Goal: Task Accomplishment & Management: Use online tool/utility

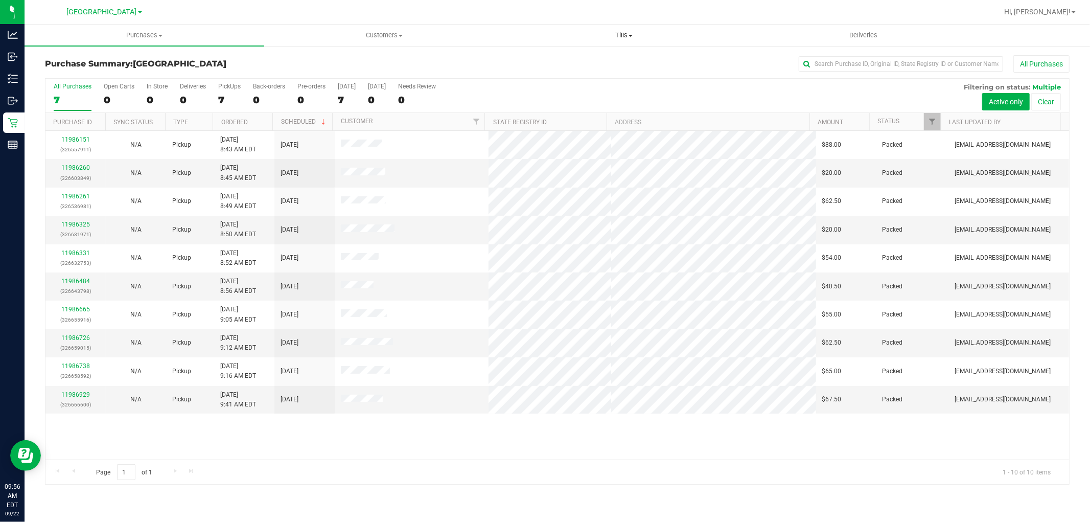
click at [623, 36] on span "Tills" at bounding box center [623, 35] width 239 height 9
click at [524, 58] on span "Manage tills" at bounding box center [538, 61] width 69 height 9
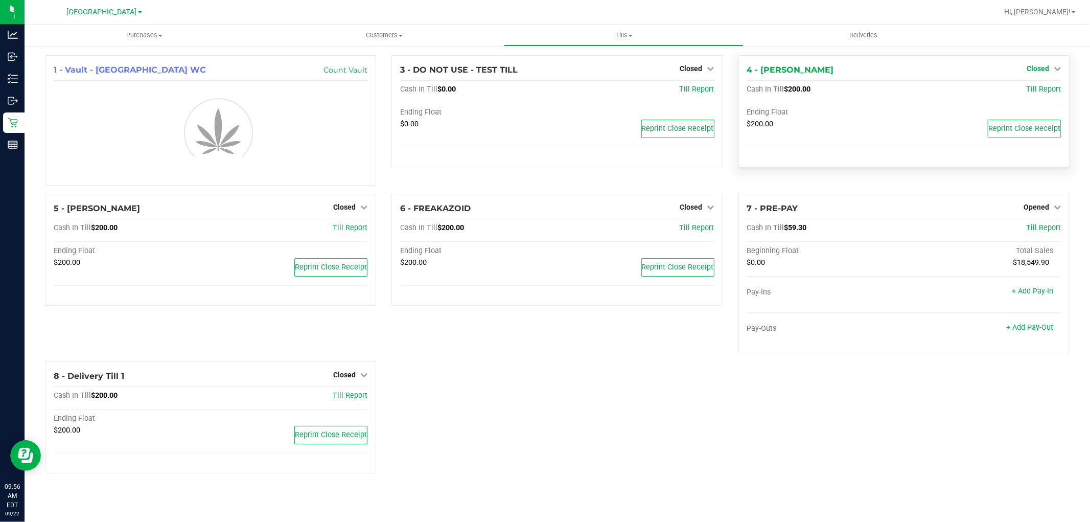
click at [1040, 71] on span "Closed" at bounding box center [1038, 68] width 22 height 8
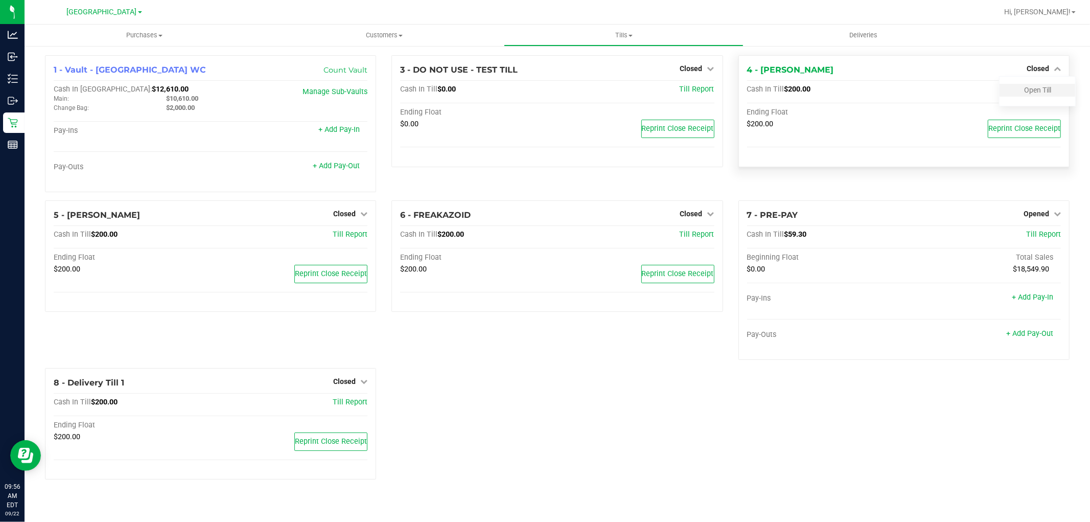
click at [1054, 94] on div "Open Till" at bounding box center [1038, 90] width 76 height 13
click at [1039, 89] on link "Open Till" at bounding box center [1037, 90] width 27 height 8
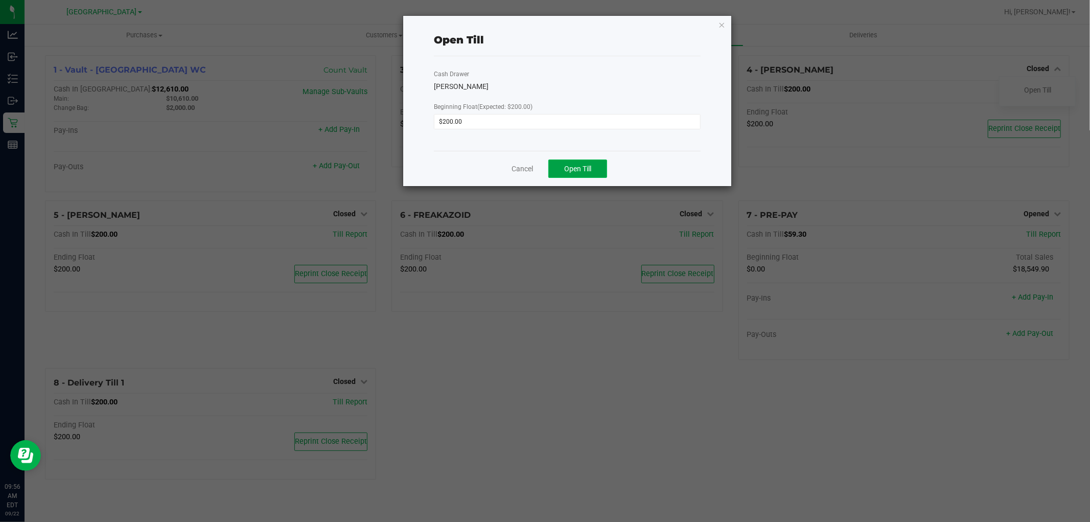
click at [584, 167] on span "Open Till" at bounding box center [577, 169] width 27 height 8
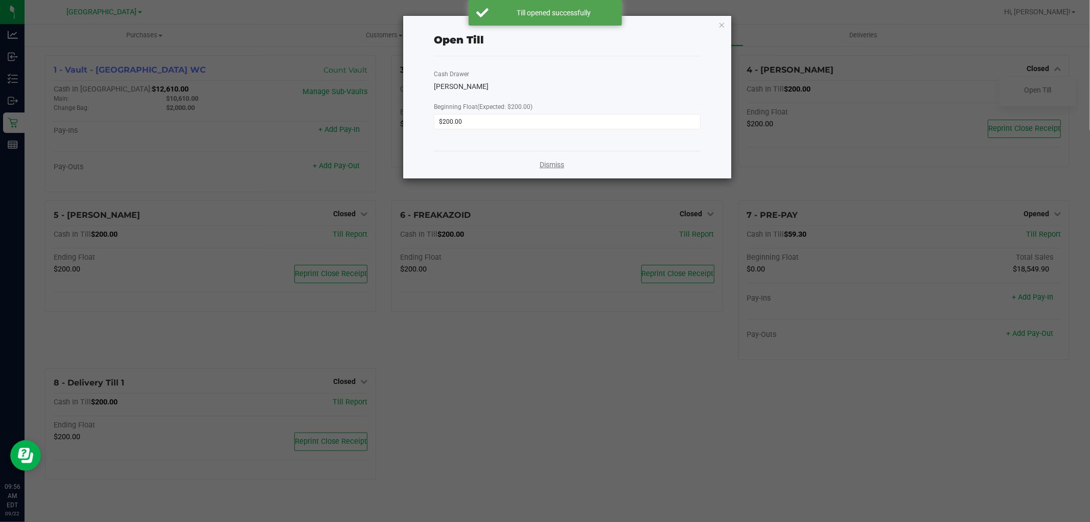
click at [558, 165] on link "Dismiss" at bounding box center [552, 164] width 25 height 11
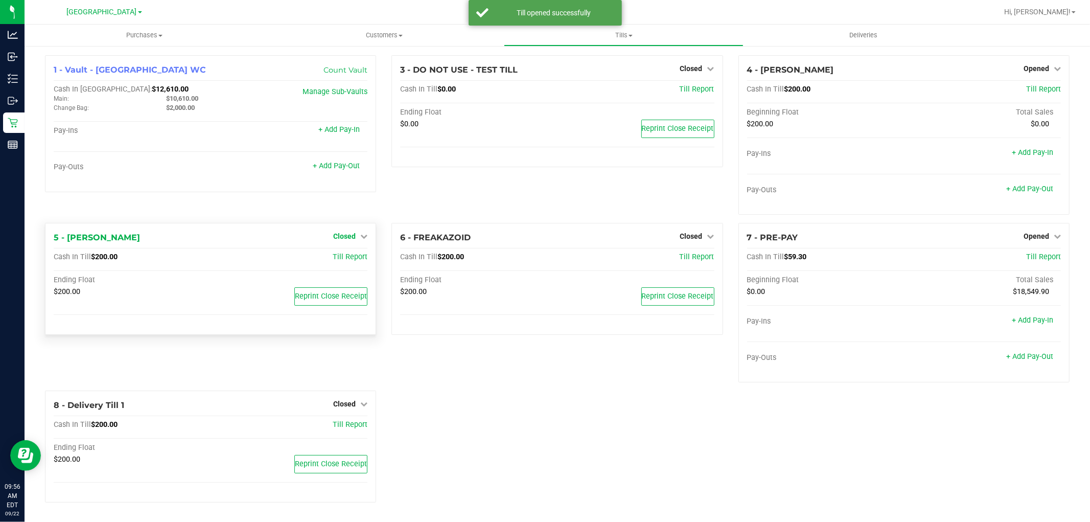
click at [347, 239] on span "Closed" at bounding box center [344, 236] width 22 height 8
click at [344, 258] on link "Open Till" at bounding box center [344, 258] width 27 height 8
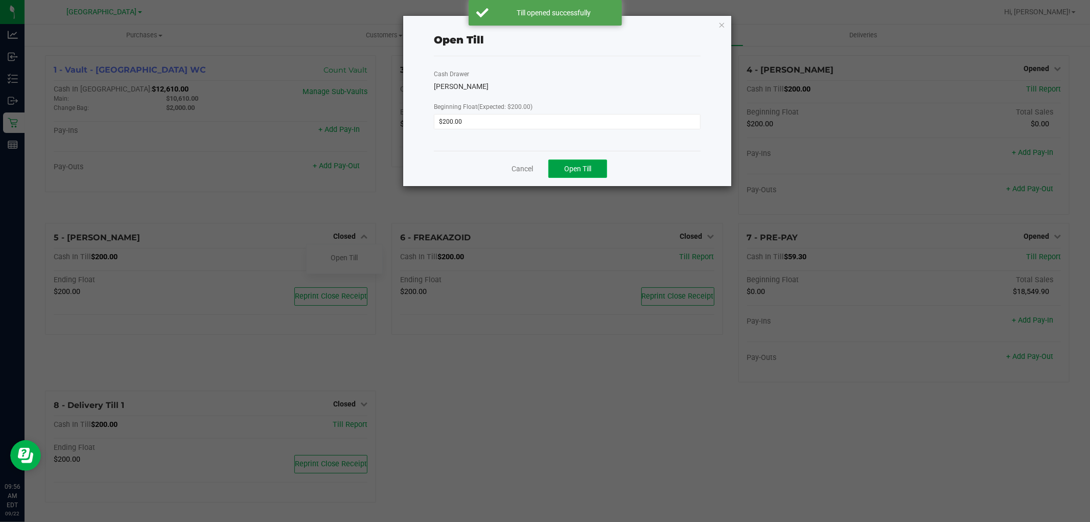
click at [576, 172] on span "Open Till" at bounding box center [577, 169] width 27 height 8
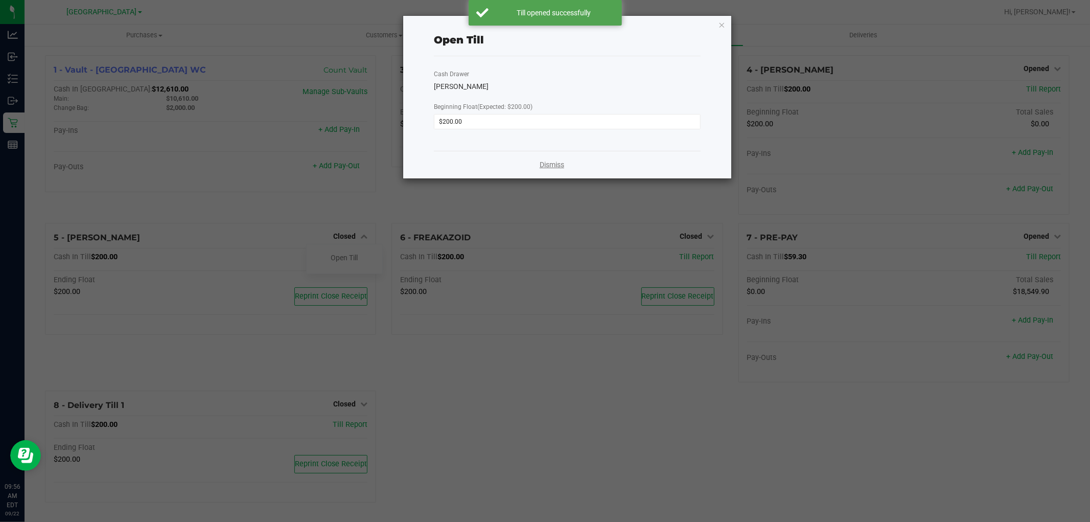
click at [551, 160] on link "Dismiss" at bounding box center [552, 164] width 25 height 11
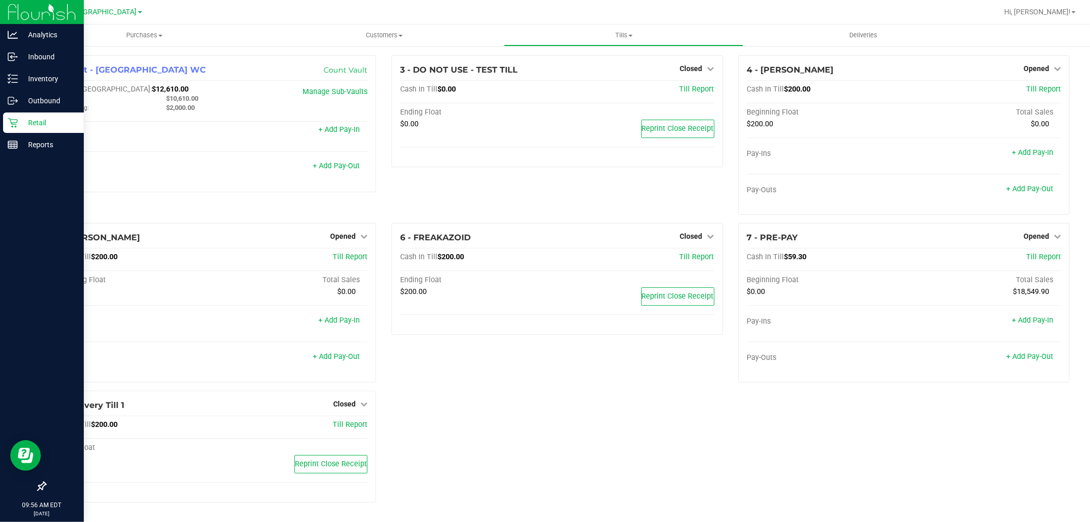
click at [22, 126] on p "Retail" at bounding box center [48, 123] width 61 height 12
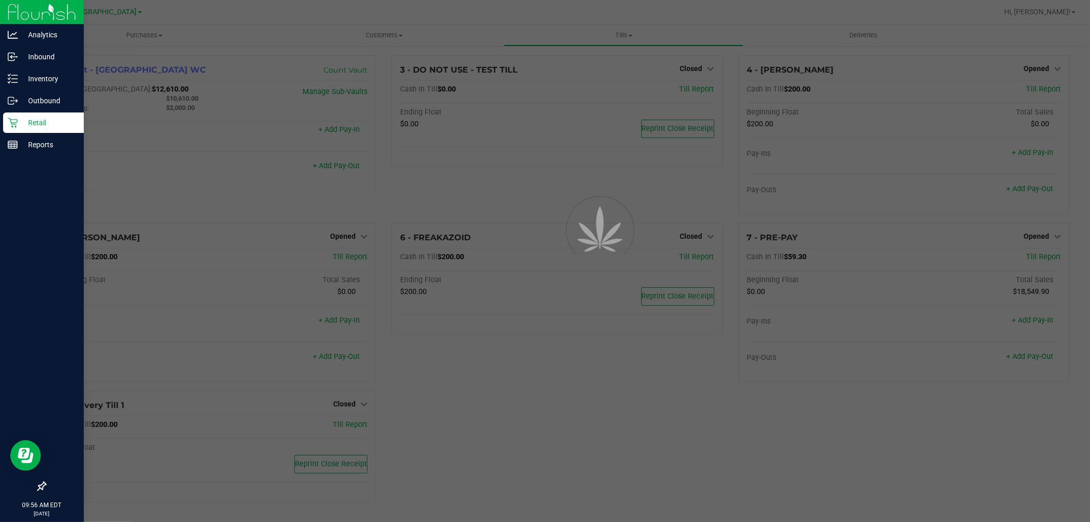
drag, startPoint x: 24, startPoint y: 125, endPoint x: 39, endPoint y: 121, distance: 15.2
click at [26, 124] on p "Retail" at bounding box center [48, 123] width 61 height 12
